Goal: Task Accomplishment & Management: Use online tool/utility

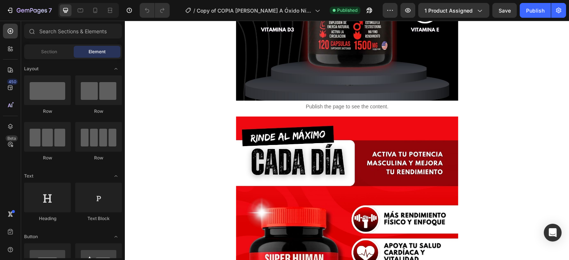
scroll to position [1069, 0]
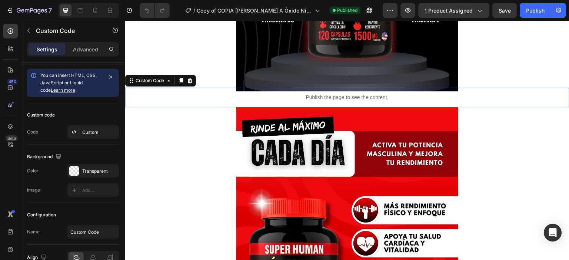
click at [181, 80] on icon at bounding box center [181, 81] width 4 height 5
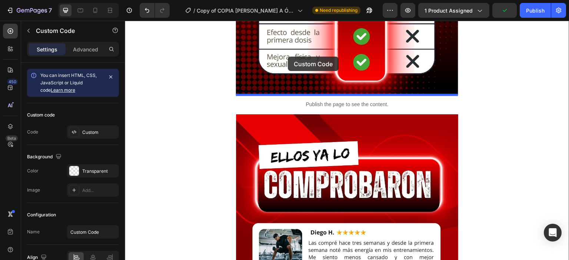
scroll to position [2338, 0]
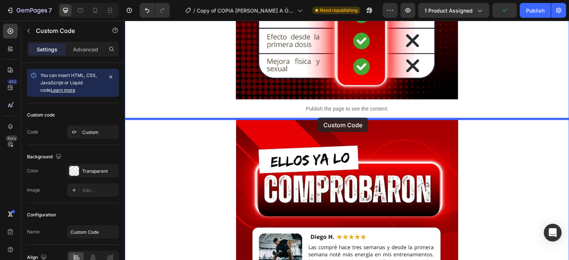
drag, startPoint x: 269, startPoint y: 109, endPoint x: 317, endPoint y: 116, distance: 48.4
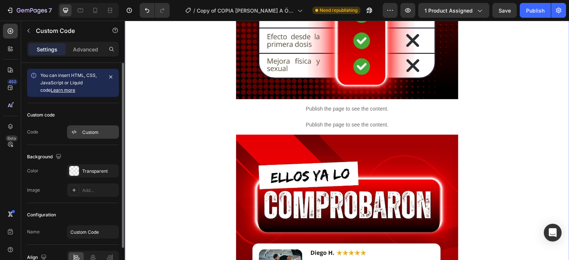
click at [93, 130] on div "Custom" at bounding box center [99, 132] width 35 height 7
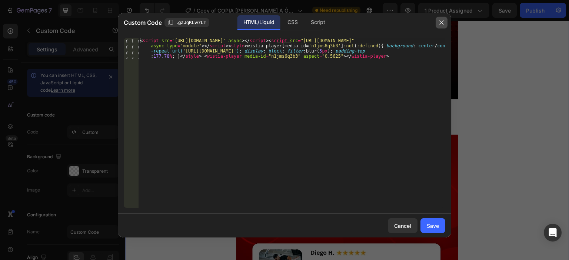
click at [441, 25] on icon "button" at bounding box center [442, 23] width 6 height 6
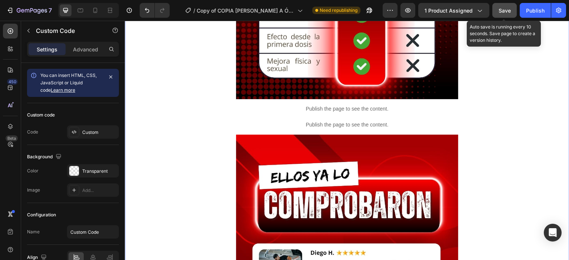
click at [498, 10] on button "Save" at bounding box center [504, 10] width 24 height 15
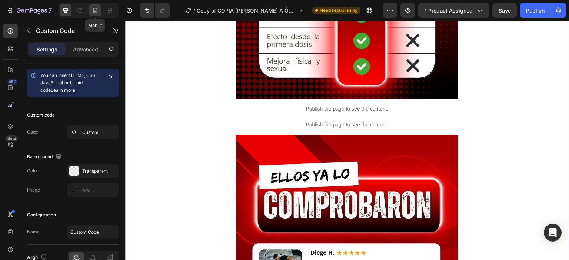
click at [91, 8] on div at bounding box center [95, 10] width 12 height 12
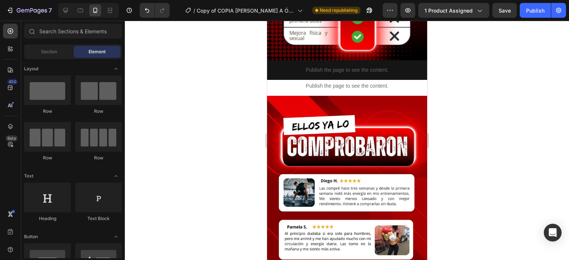
scroll to position [1703, 0]
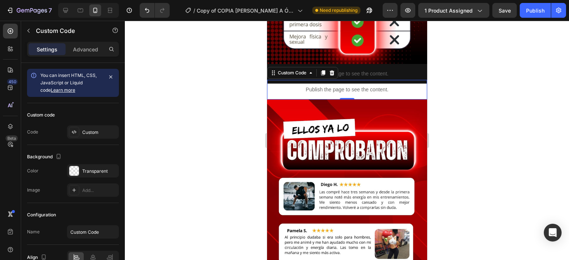
click at [92, 133] on div "Custom" at bounding box center [99, 132] width 35 height 7
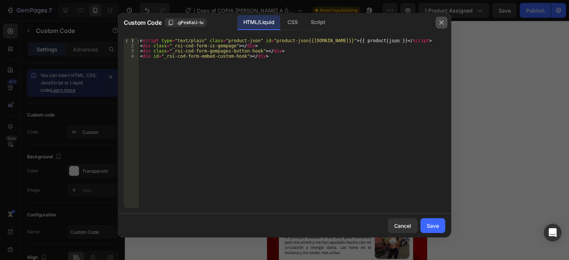
click at [442, 22] on icon "button" at bounding box center [441, 22] width 4 height 4
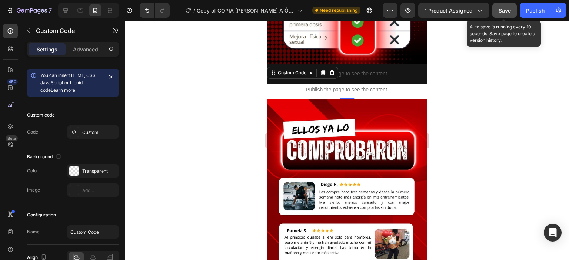
click at [509, 13] on span "Save" at bounding box center [505, 10] width 12 height 6
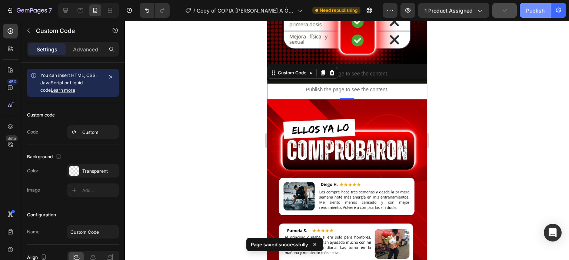
click at [531, 13] on div "Publish" at bounding box center [535, 11] width 19 height 8
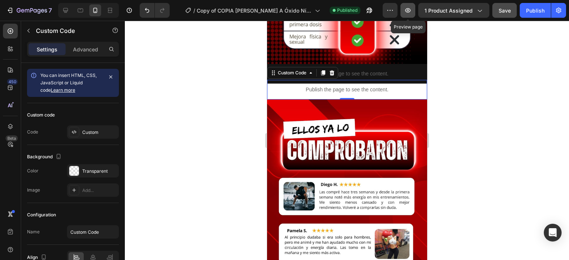
click at [407, 13] on icon "button" at bounding box center [407, 10] width 7 height 7
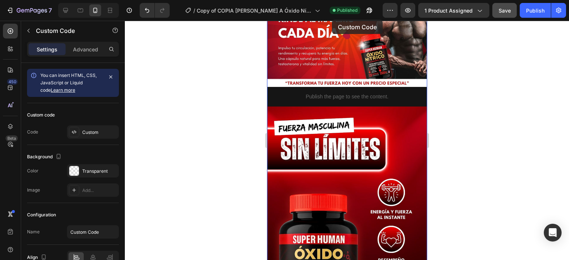
scroll to position [0, 0]
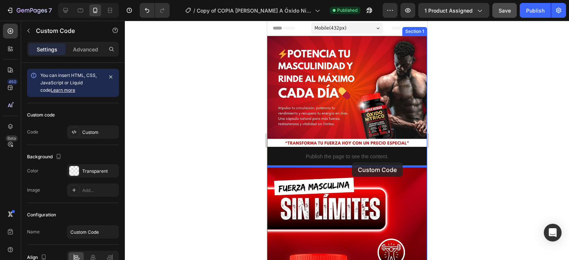
drag, startPoint x: 364, startPoint y: 91, endPoint x: 352, endPoint y: 163, distance: 73.0
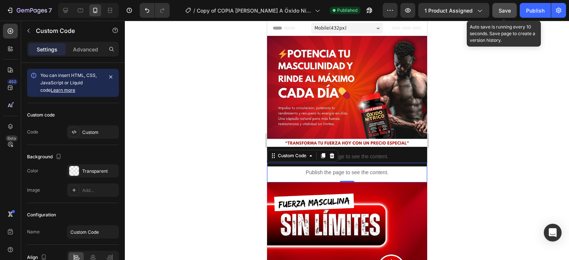
click at [505, 8] on span "Save" at bounding box center [505, 10] width 12 height 6
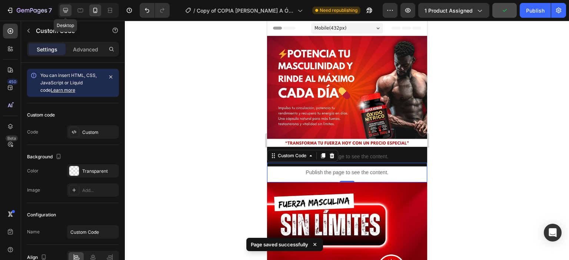
click at [61, 10] on div at bounding box center [66, 10] width 12 height 12
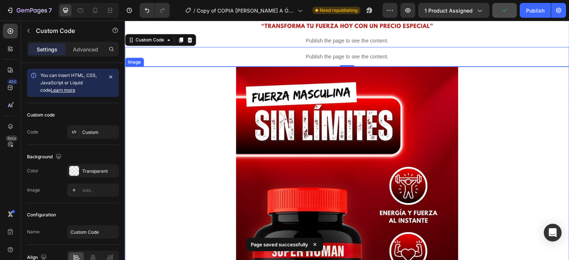
scroll to position [159, 0]
click at [530, 14] on div "Publish" at bounding box center [535, 11] width 19 height 8
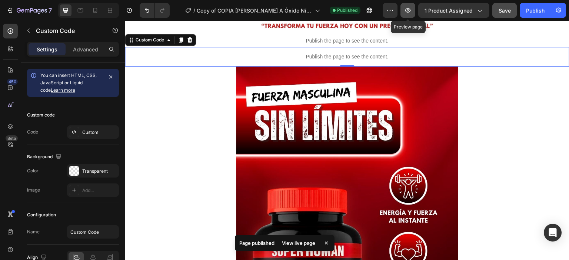
click at [404, 11] on button "button" at bounding box center [407, 10] width 15 height 15
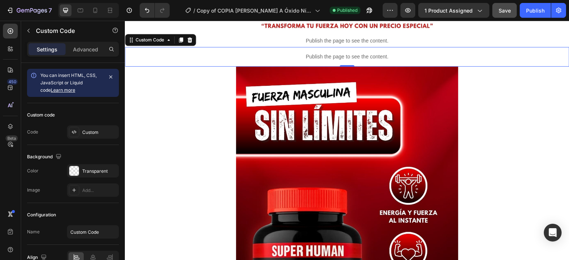
click at [198, 58] on div "Publish the page to see the content. Custom Code 0" at bounding box center [347, 57] width 444 height 20
click at [93, 12] on icon at bounding box center [95, 10] width 4 height 5
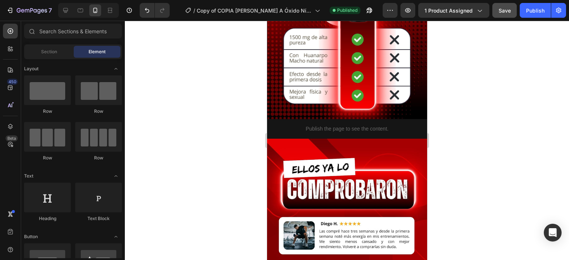
scroll to position [1646, 0]
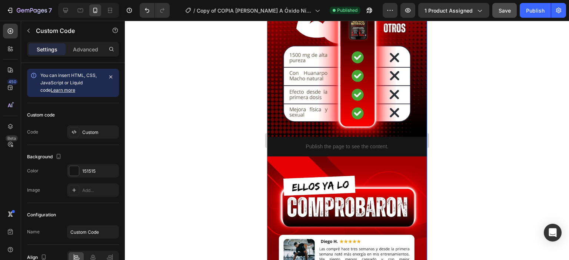
click at [347, 151] on div "Publish the page to see the content." at bounding box center [347, 147] width 160 height 20
click at [87, 131] on div "Custom" at bounding box center [99, 132] width 35 height 7
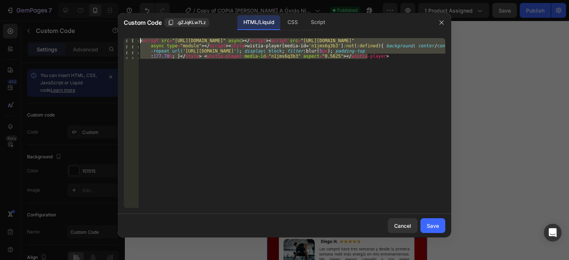
drag, startPoint x: 379, startPoint y: 63, endPoint x: 133, endPoint y: 31, distance: 247.9
click at [139, 38] on div "< script src = "[URL][DOMAIN_NAME]" async > </ script > < script src = "[URL][D…" at bounding box center [292, 123] width 307 height 170
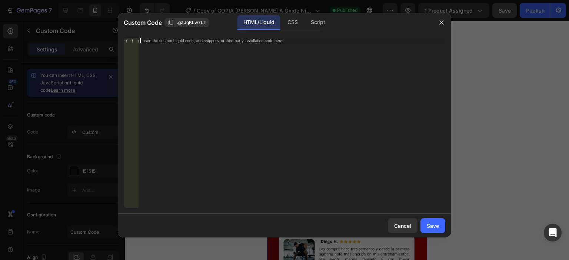
paste textarea
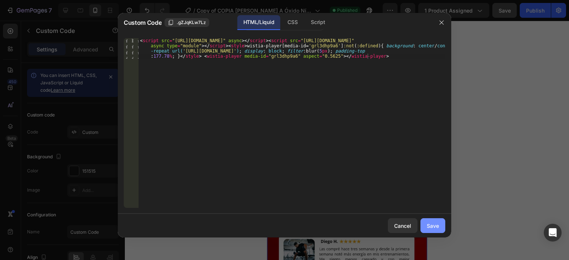
click at [429, 228] on div "Save" at bounding box center [433, 226] width 12 height 8
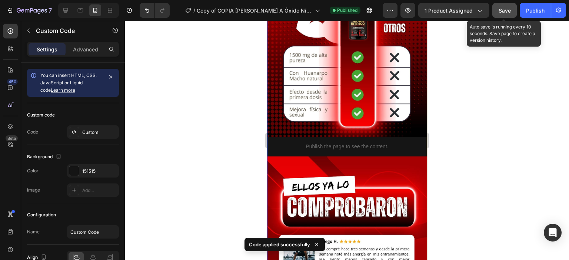
click at [495, 7] on button "Save" at bounding box center [504, 10] width 24 height 15
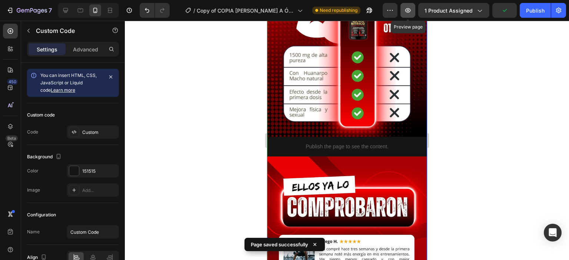
click at [414, 10] on button "button" at bounding box center [407, 10] width 15 height 15
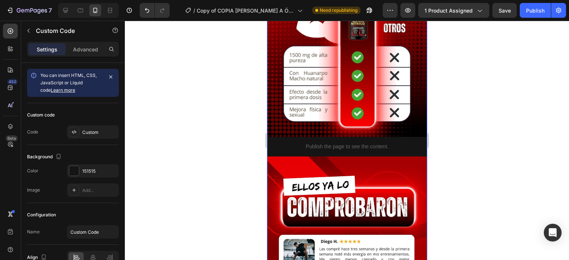
click at [90, 130] on div "Custom" at bounding box center [99, 132] width 35 height 7
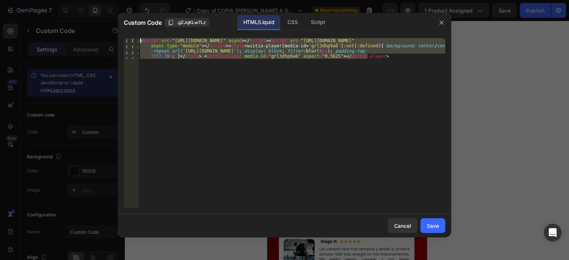
drag, startPoint x: 375, startPoint y: 57, endPoint x: 104, endPoint y: 11, distance: 274.4
click at [139, 38] on div "< script src = "[URL][DOMAIN_NAME]" async > </ script > < script src = "[URL][D…" at bounding box center [292, 123] width 307 height 170
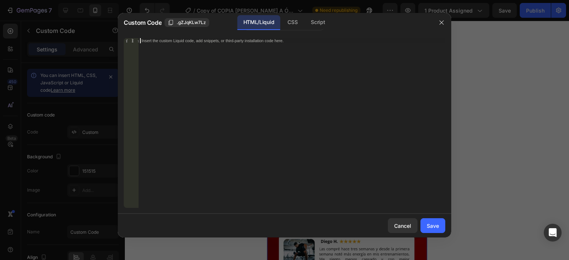
paste textarea
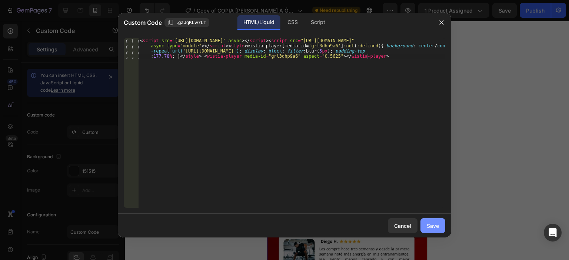
click at [428, 221] on button "Save" at bounding box center [432, 226] width 25 height 15
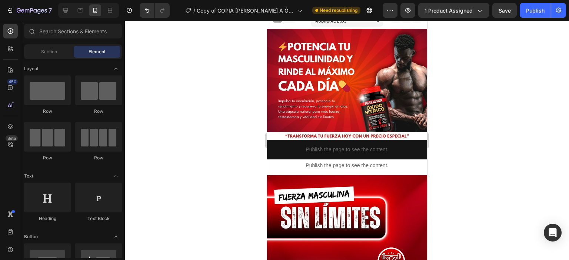
scroll to position [0, 0]
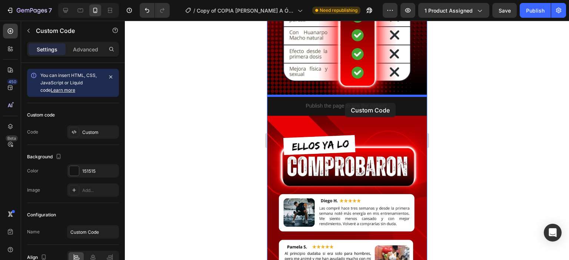
drag, startPoint x: 358, startPoint y: 151, endPoint x: 344, endPoint y: 103, distance: 49.6
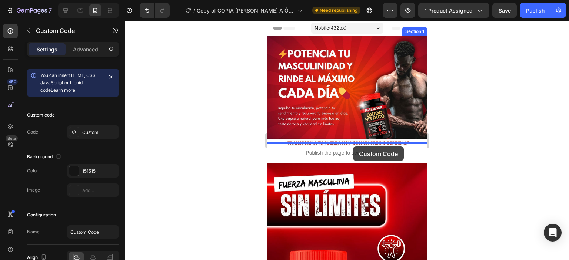
drag, startPoint x: 354, startPoint y: 123, endPoint x: 353, endPoint y: 147, distance: 23.8
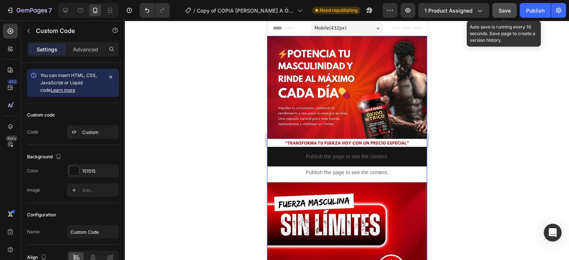
click at [496, 11] on button "Save" at bounding box center [504, 10] width 24 height 15
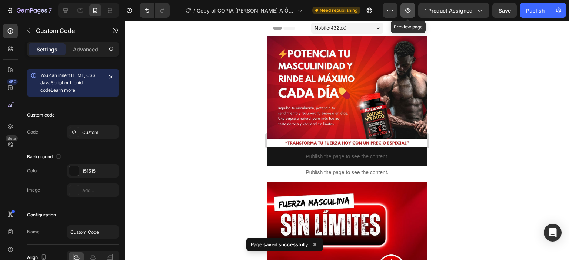
click at [411, 11] on icon "button" at bounding box center [408, 10] width 6 height 4
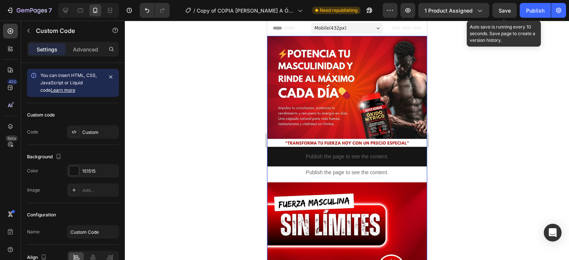
click at [504, 7] on div "Save" at bounding box center [505, 11] width 12 height 8
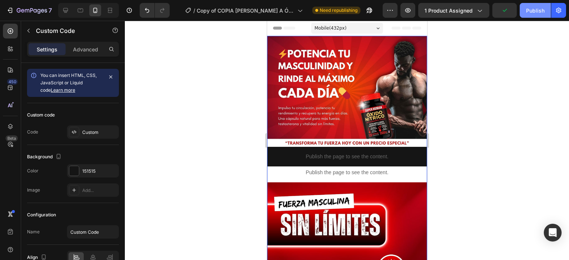
click at [534, 11] on div "Publish" at bounding box center [535, 11] width 19 height 8
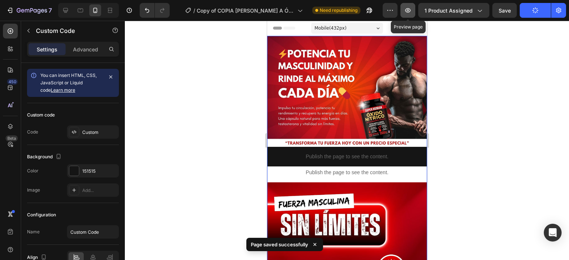
click at [406, 7] on icon "button" at bounding box center [407, 10] width 7 height 7
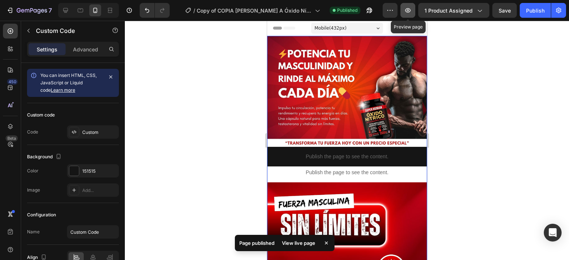
click at [411, 10] on icon "button" at bounding box center [407, 10] width 7 height 7
